Goal: Transaction & Acquisition: Obtain resource

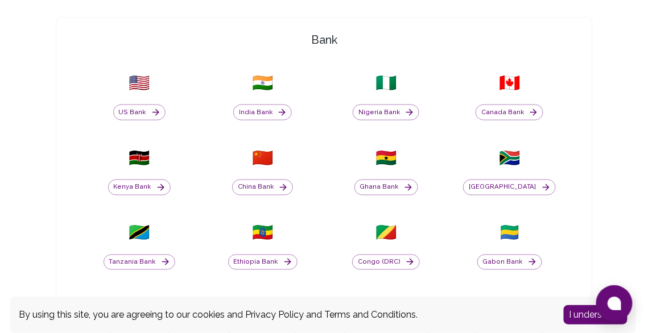
scroll to position [351, 0]
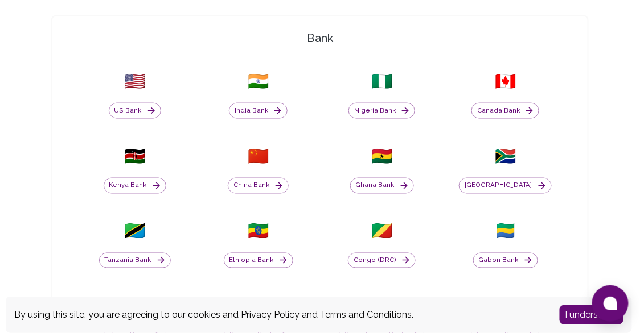
click at [137, 184] on button "Kenya Bank" at bounding box center [135, 186] width 63 height 16
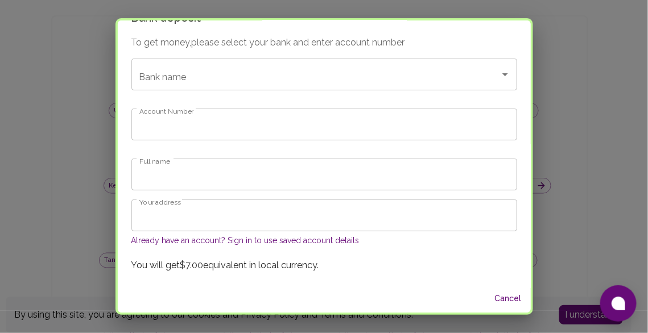
scroll to position [0, 0]
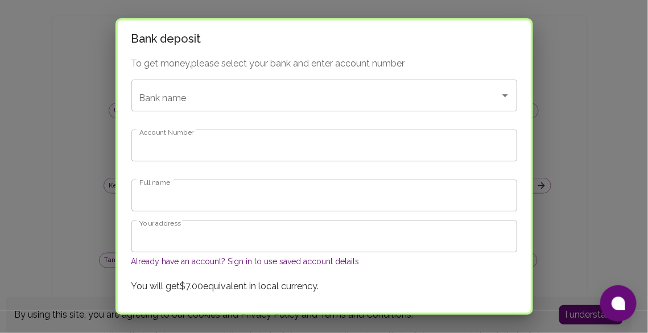
click at [306, 96] on input "Bank name" at bounding box center [309, 96] width 344 height 22
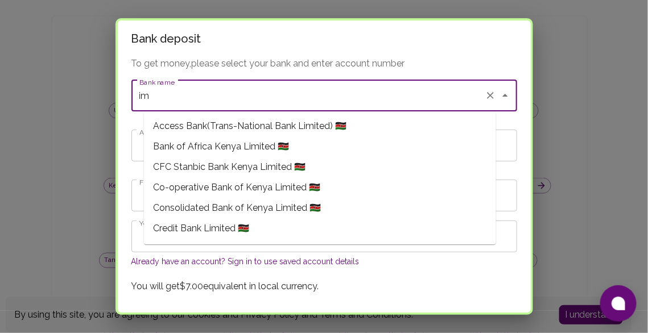
type input "i"
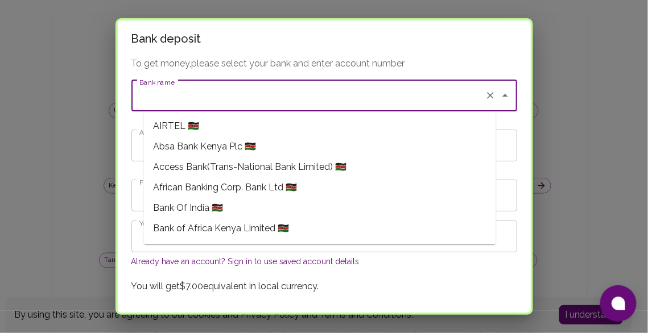
type input "I"
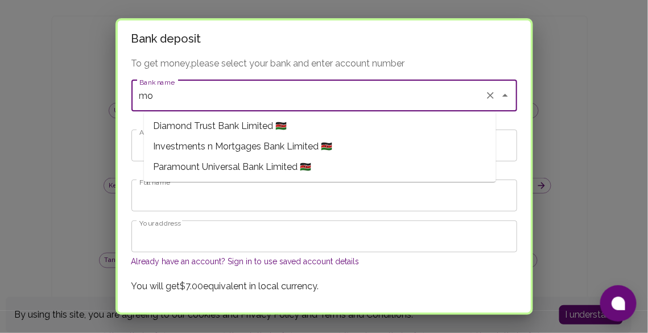
type input "m"
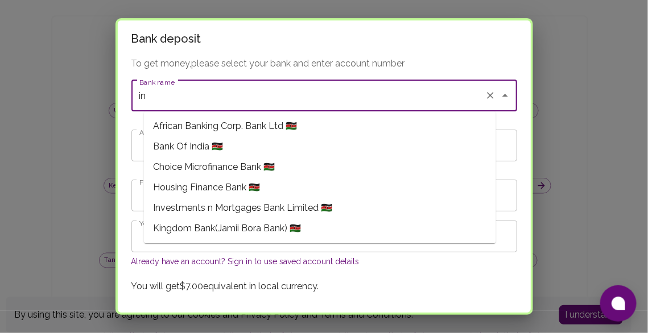
click at [312, 206] on span "Investments n Mortgages Bank Limited 🇰🇪" at bounding box center [242, 208] width 179 height 14
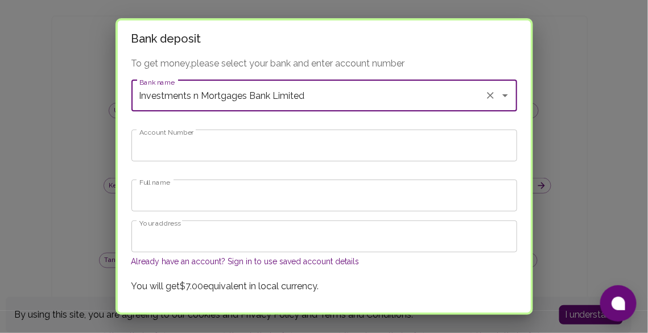
type input "Investments n Mortgages Bank Limited"
click at [293, 149] on input "Account Number" at bounding box center [324, 146] width 386 height 32
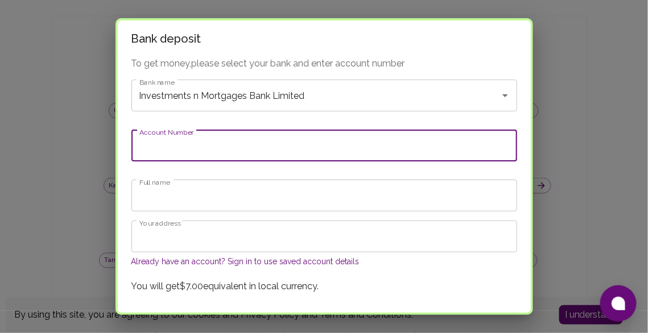
click at [303, 197] on input "Full name" at bounding box center [324, 196] width 386 height 32
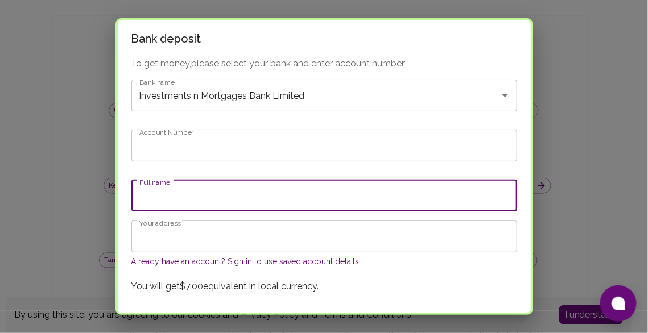
scroll to position [21, 0]
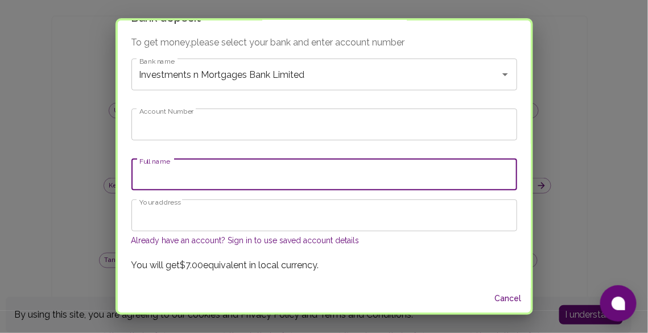
click at [358, 237] on button "Already have an account? Sign in to use saved account details" at bounding box center [245, 240] width 228 height 11
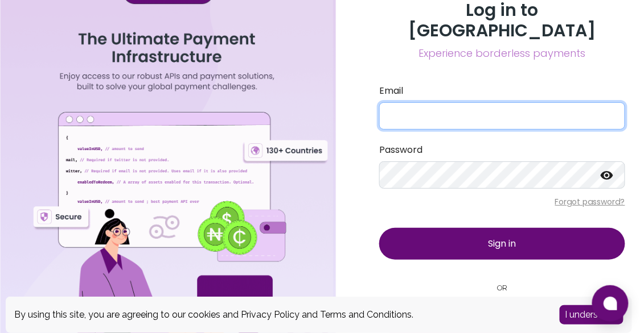
type input "[EMAIL_ADDRESS][DOMAIN_NAME]"
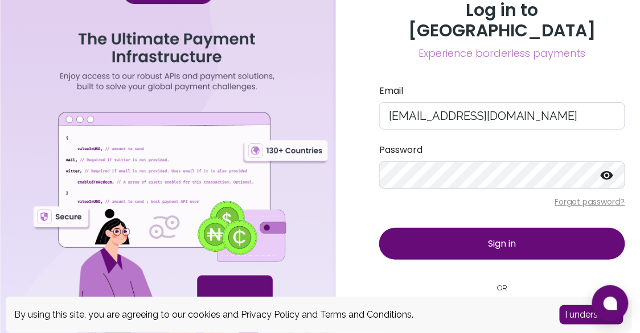
click at [497, 237] on span "Sign in" at bounding box center [502, 243] width 28 height 13
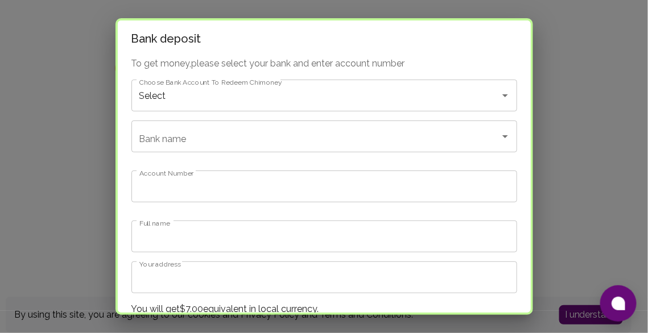
click at [408, 93] on input "Select" at bounding box center [309, 96] width 344 height 22
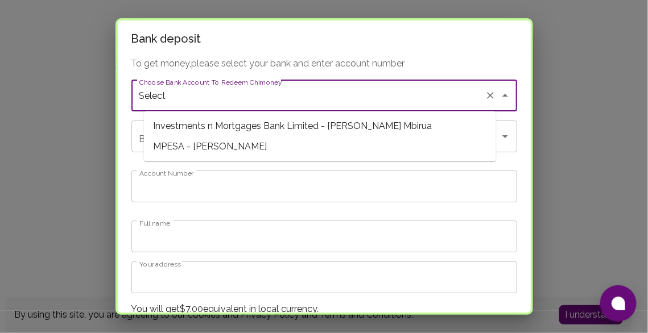
click at [398, 126] on span "Investments n Mortgages Bank Limited - [PERSON_NAME] Mbirua" at bounding box center [320, 126] width 352 height 20
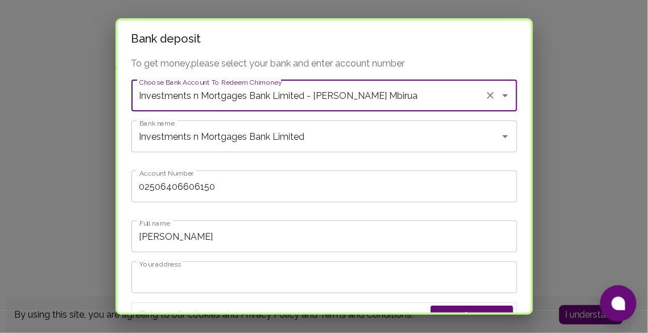
type input "Investments n Mortgages Bank Limited"
type input "02506406606150"
type input "[PERSON_NAME]"
type input "Investments n Mortgages Bank Limited - [PERSON_NAME] Mbirua"
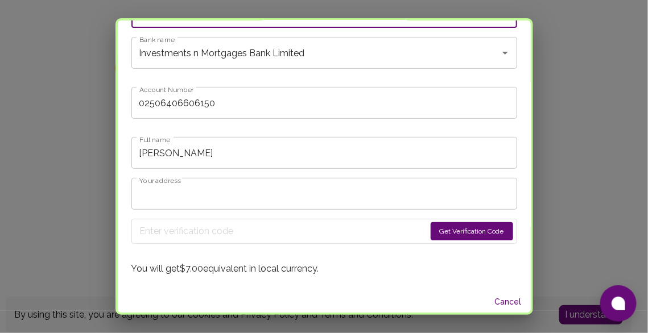
scroll to position [87, 0]
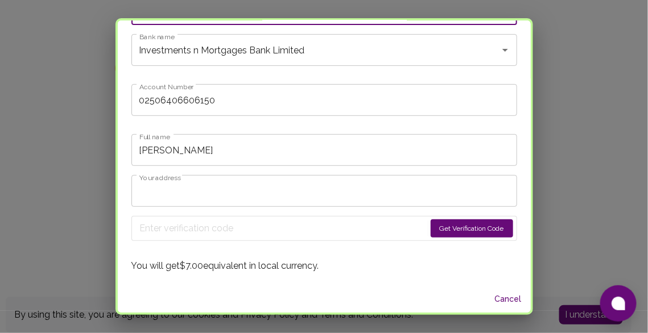
click at [442, 231] on button "Get Verification Code" at bounding box center [472, 229] width 83 height 18
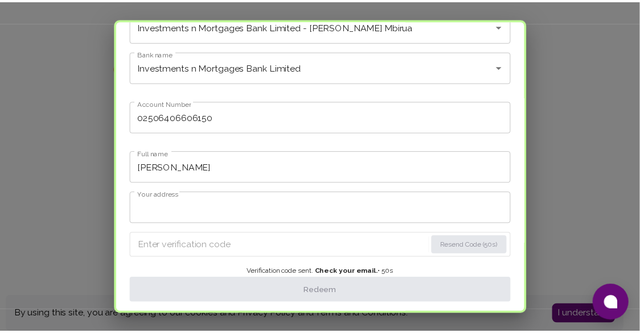
scroll to position [70, 0]
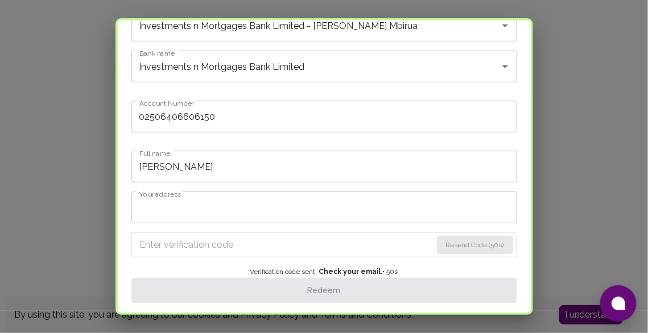
click at [299, 247] on input "Enter verification code" at bounding box center [286, 245] width 292 height 18
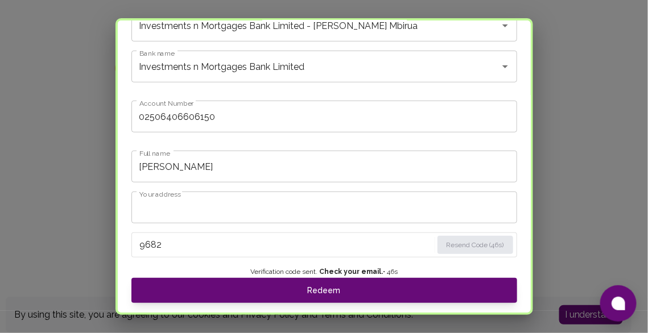
type input "9682"
click at [365, 289] on button "Redeem" at bounding box center [324, 290] width 386 height 25
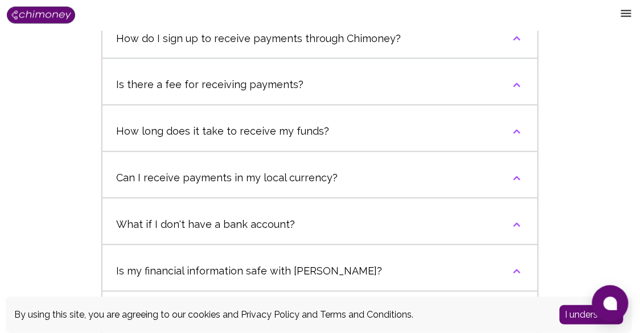
scroll to position [477, 0]
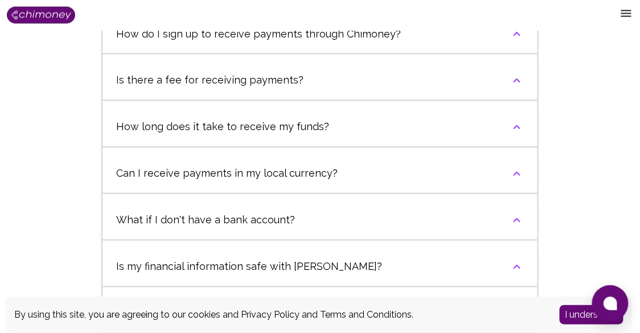
click at [470, 179] on button "Can I receive payments in my local currency?" at bounding box center [319, 174] width 435 height 39
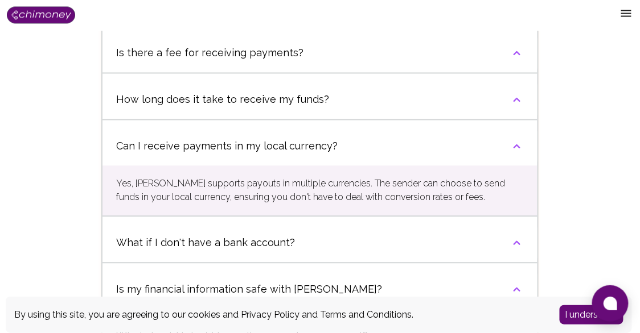
click at [455, 242] on button "What if I don't have a bank account?" at bounding box center [319, 243] width 435 height 39
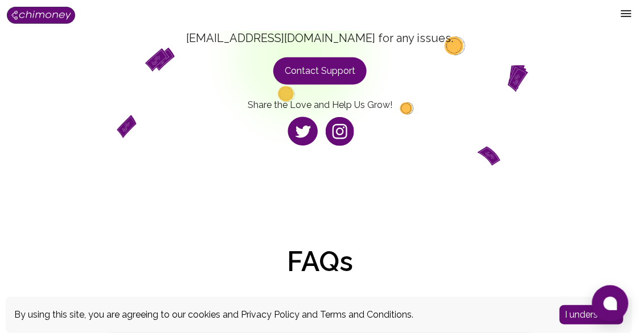
scroll to position [0, 0]
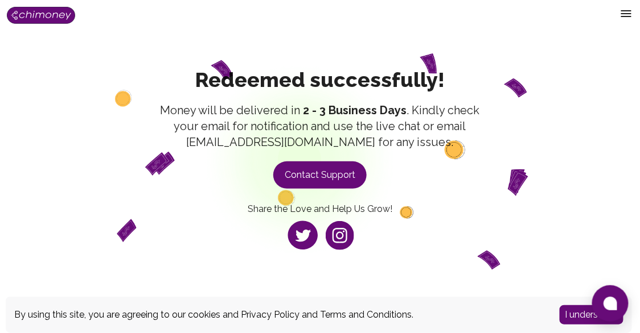
click at [52, 22] on img at bounding box center [41, 15] width 68 height 17
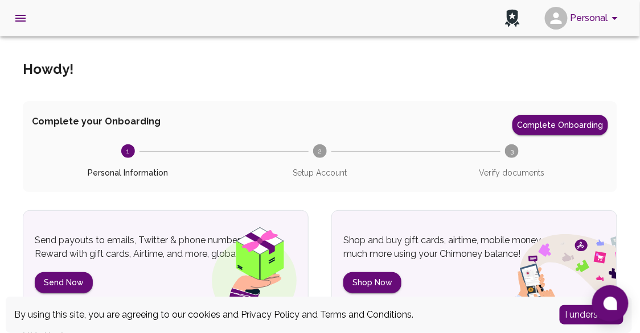
click at [601, 15] on button "Personal" at bounding box center [583, 18] width 86 height 30
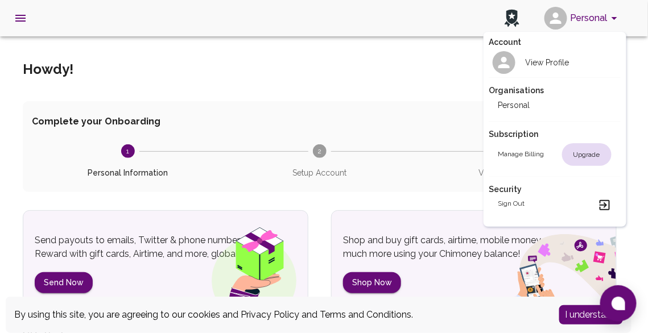
click at [580, 54] on li "View Profile" at bounding box center [554, 63] width 131 height 30
click at [595, 152] on div "Upgrade" at bounding box center [587, 154] width 50 height 23
